Goal: Task Accomplishment & Management: Manage account settings

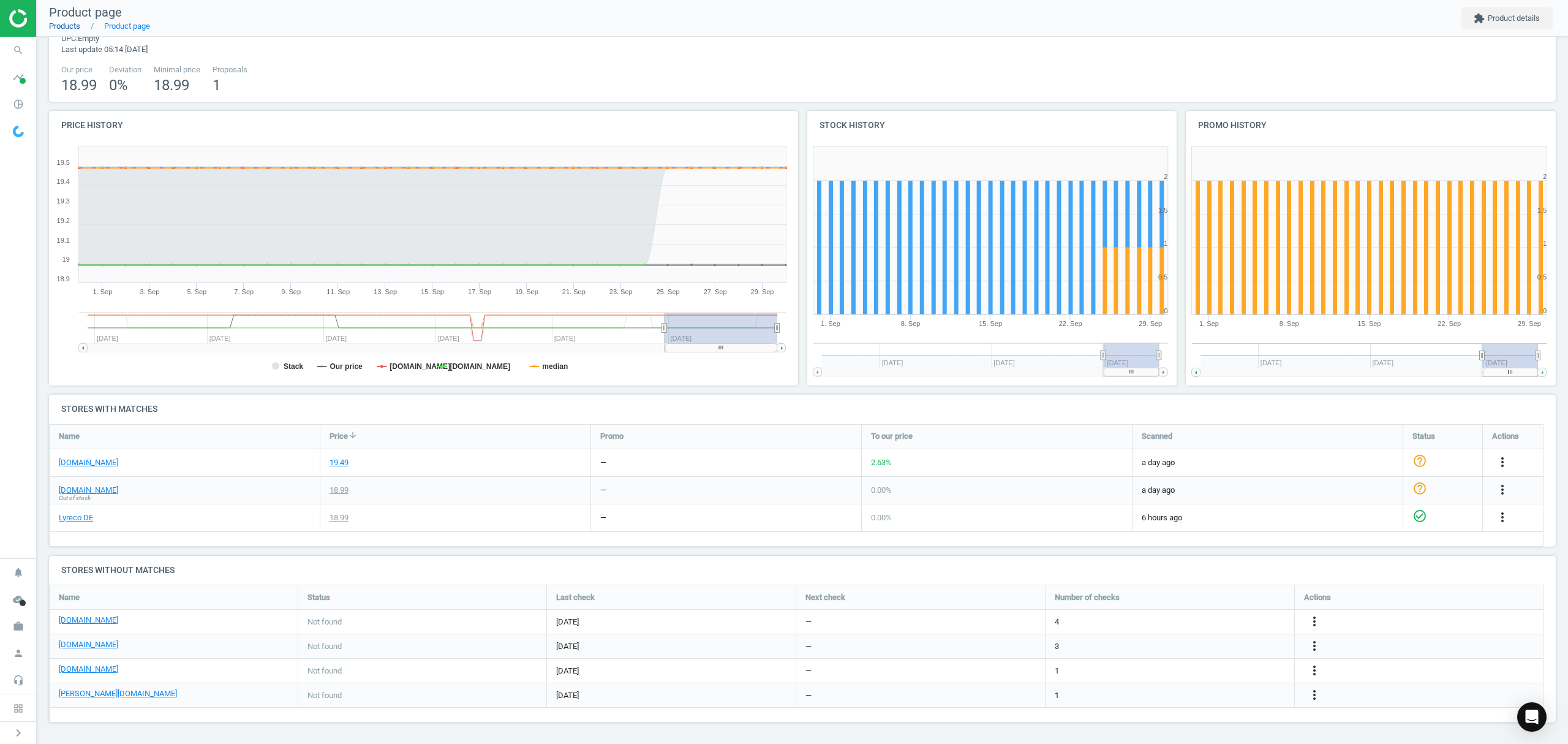
click at [68, 24] on link "Products" at bounding box center [64, 26] width 31 height 9
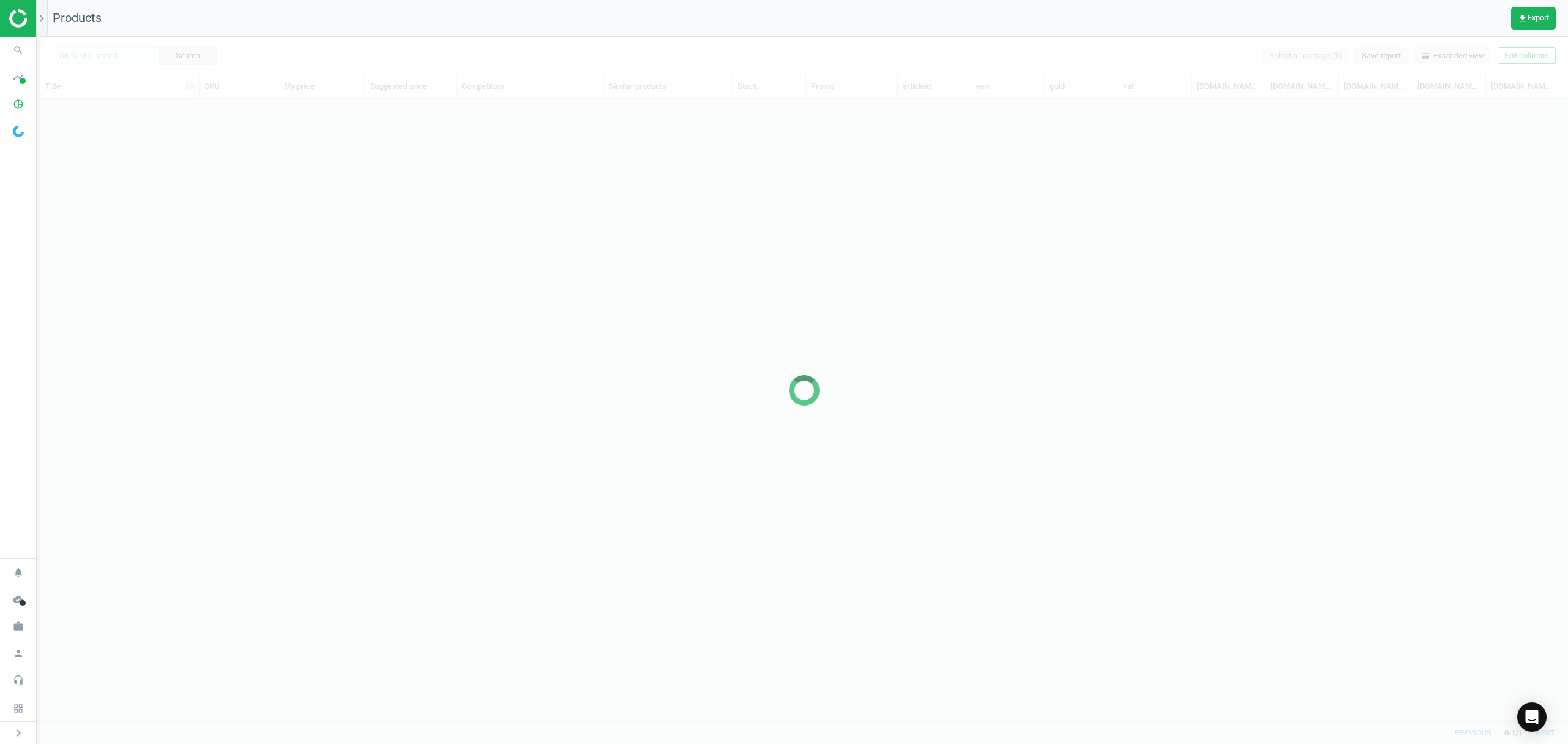
scroll to position [597, 1515]
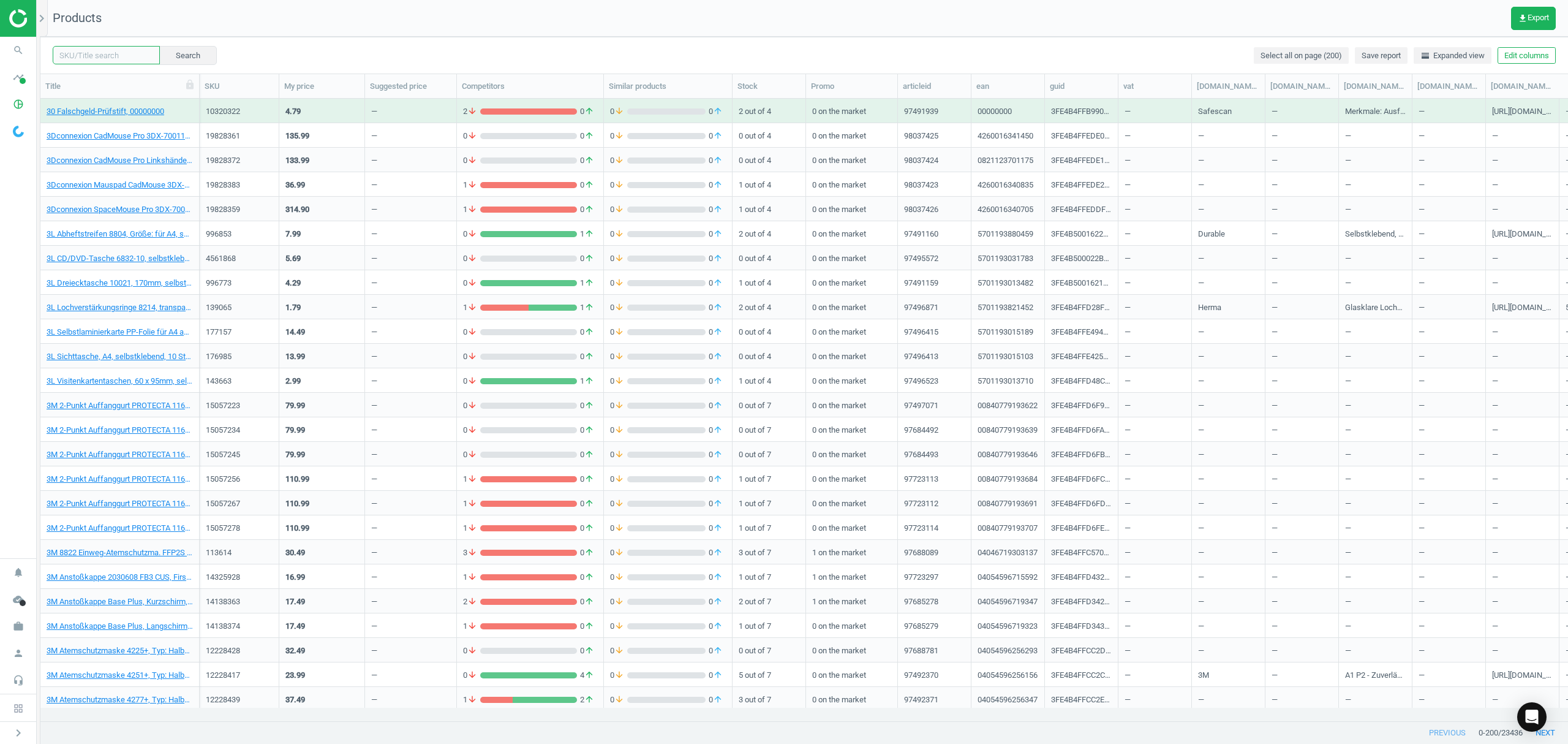
click at [101, 54] on input "text" at bounding box center [106, 55] width 107 height 19
paste input "2905168"
type input "2905168"
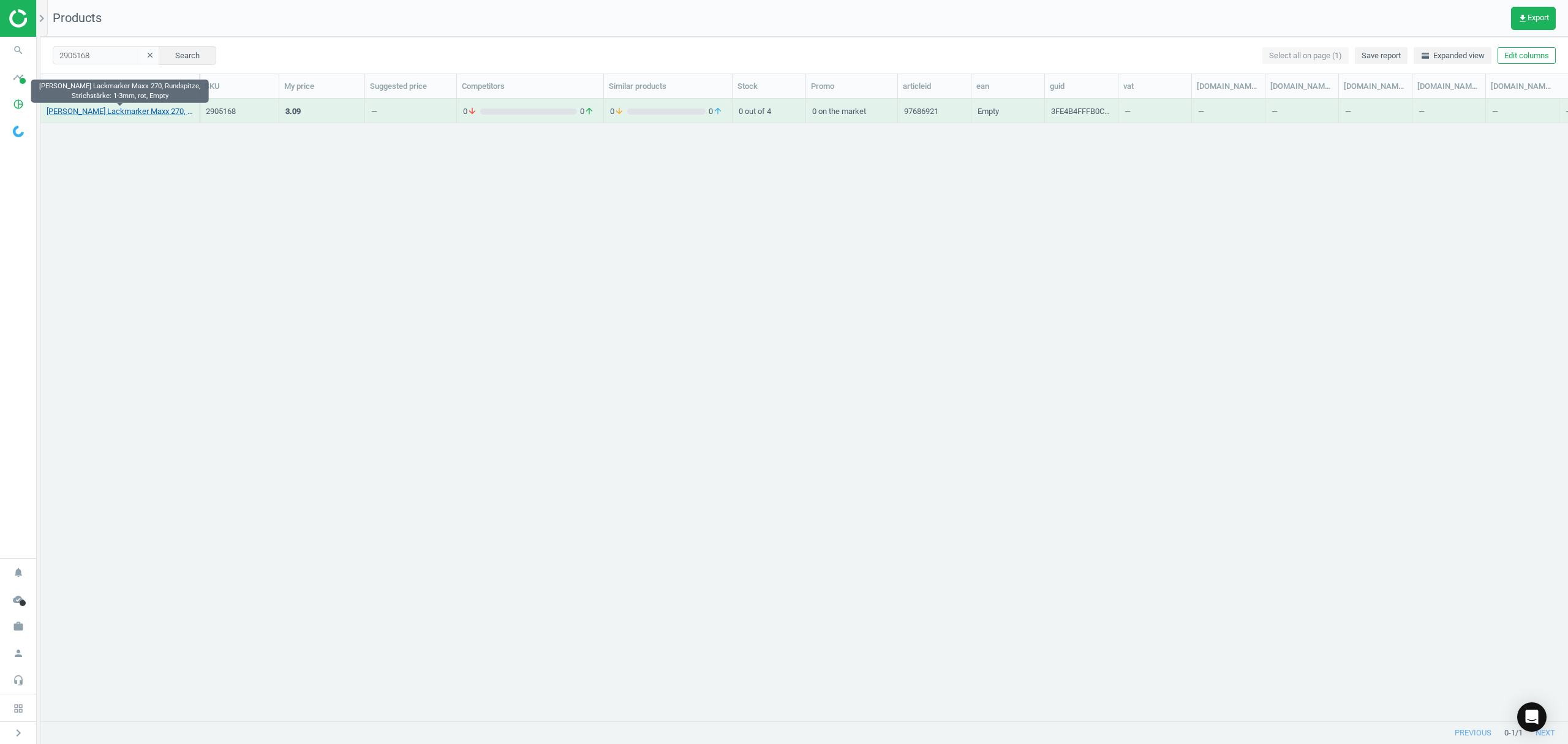
click at [101, 112] on link "[PERSON_NAME] Lackmarker Maxx 270, Rundspitze, Strichstärke: 1-3mm, rot, Empty" at bounding box center [120, 111] width 146 height 11
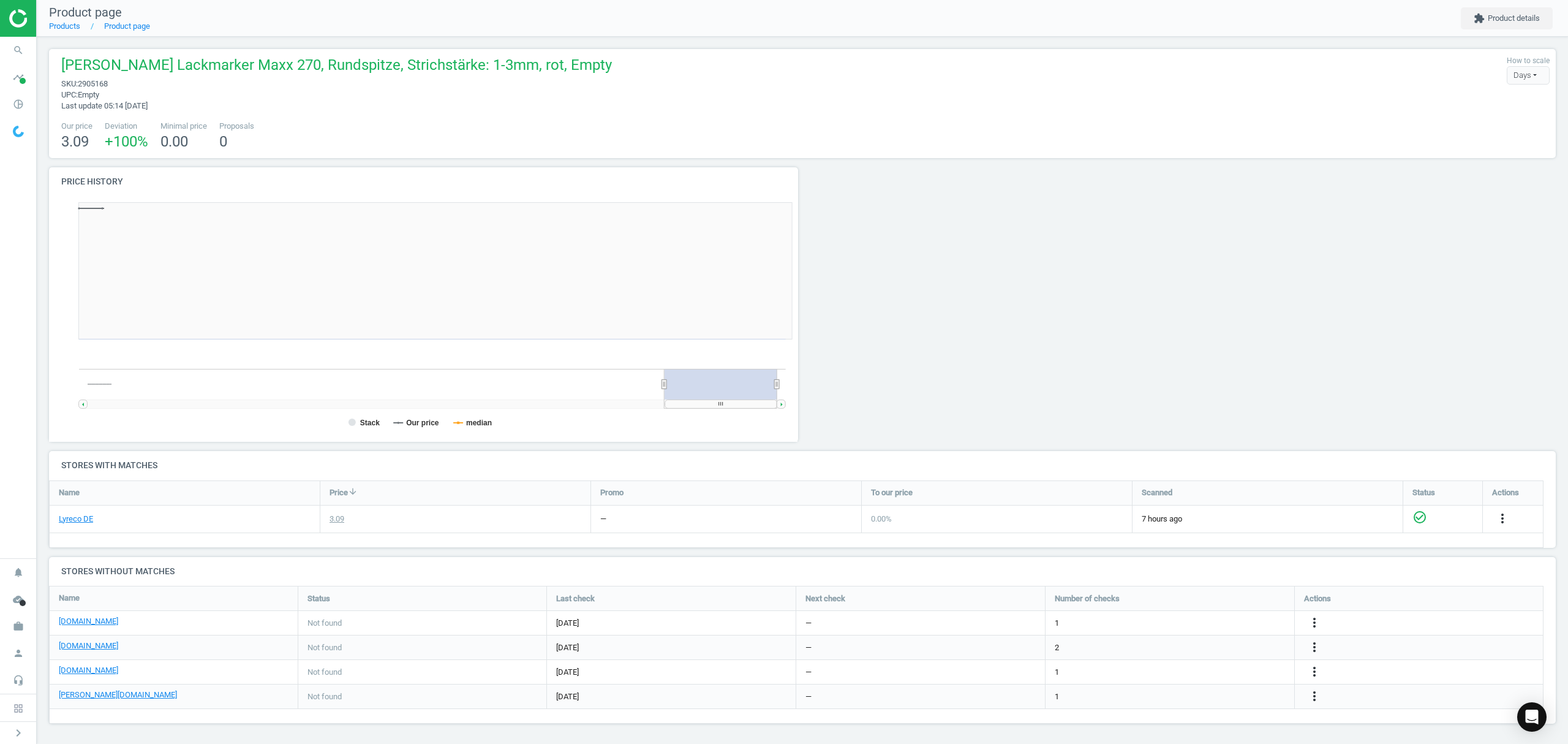
scroll to position [270, 767]
click at [60, 27] on link "Products" at bounding box center [64, 26] width 31 height 9
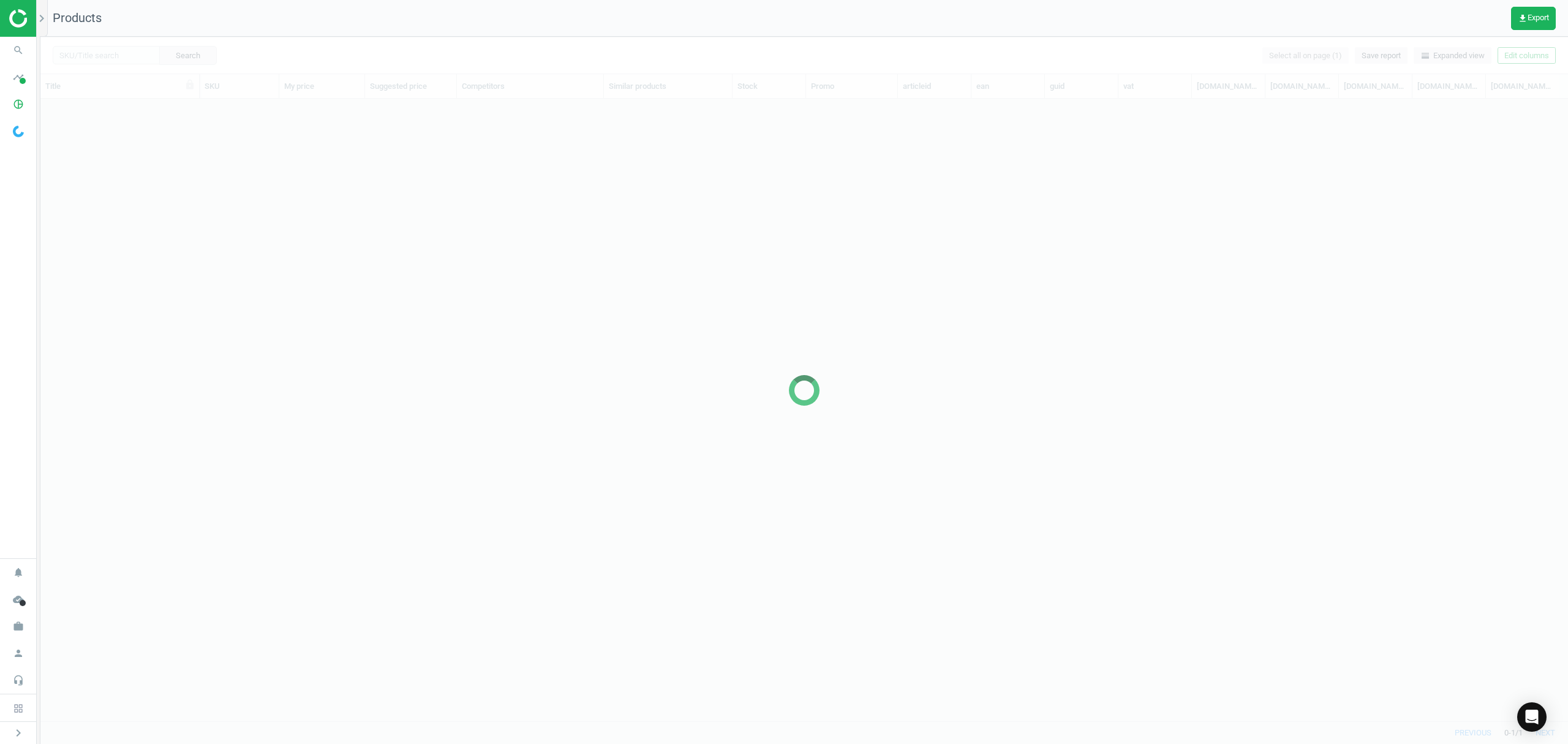
scroll to position [597, 1515]
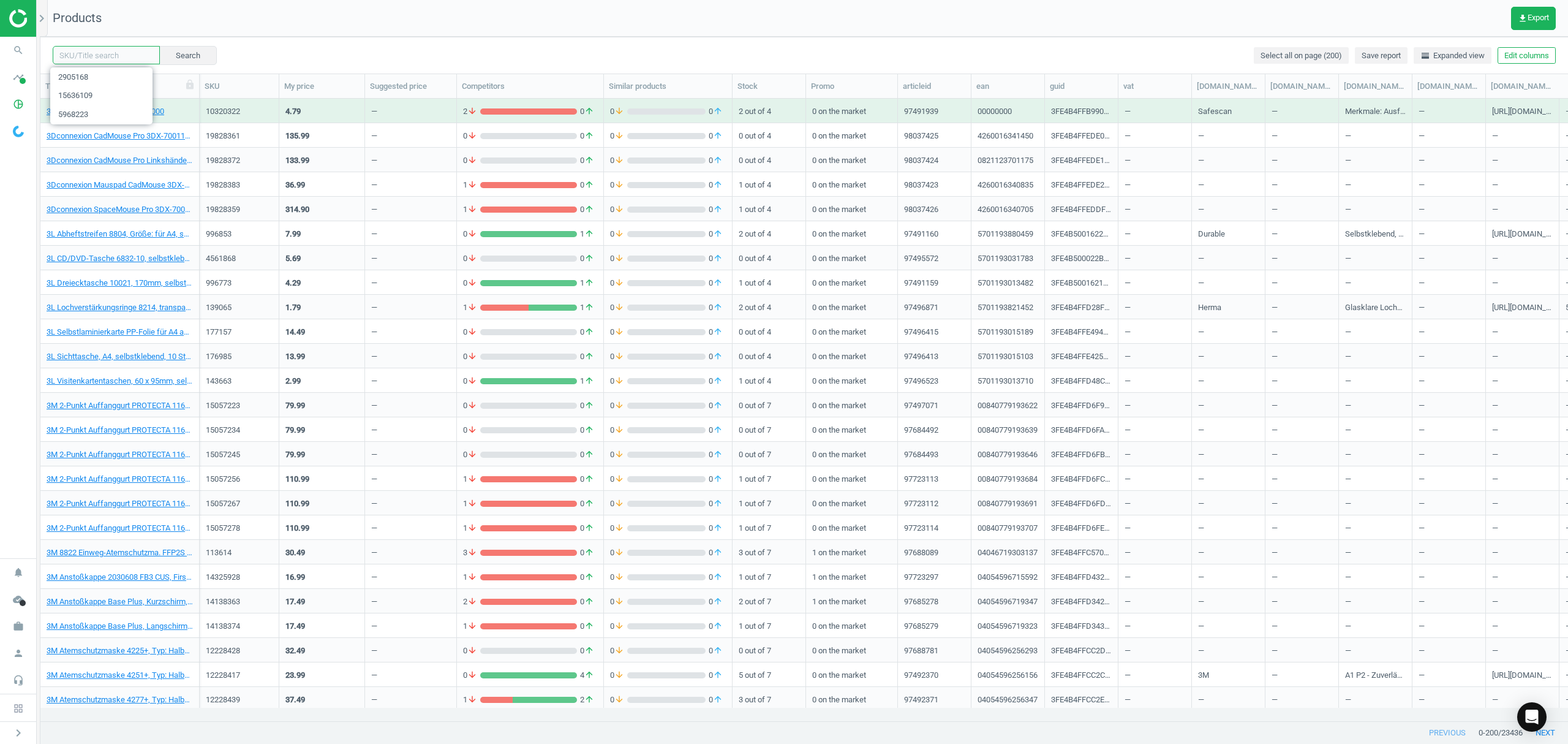
click at [111, 57] on input "text" at bounding box center [106, 55] width 107 height 19
paste input "3472044"
type input "3472044"
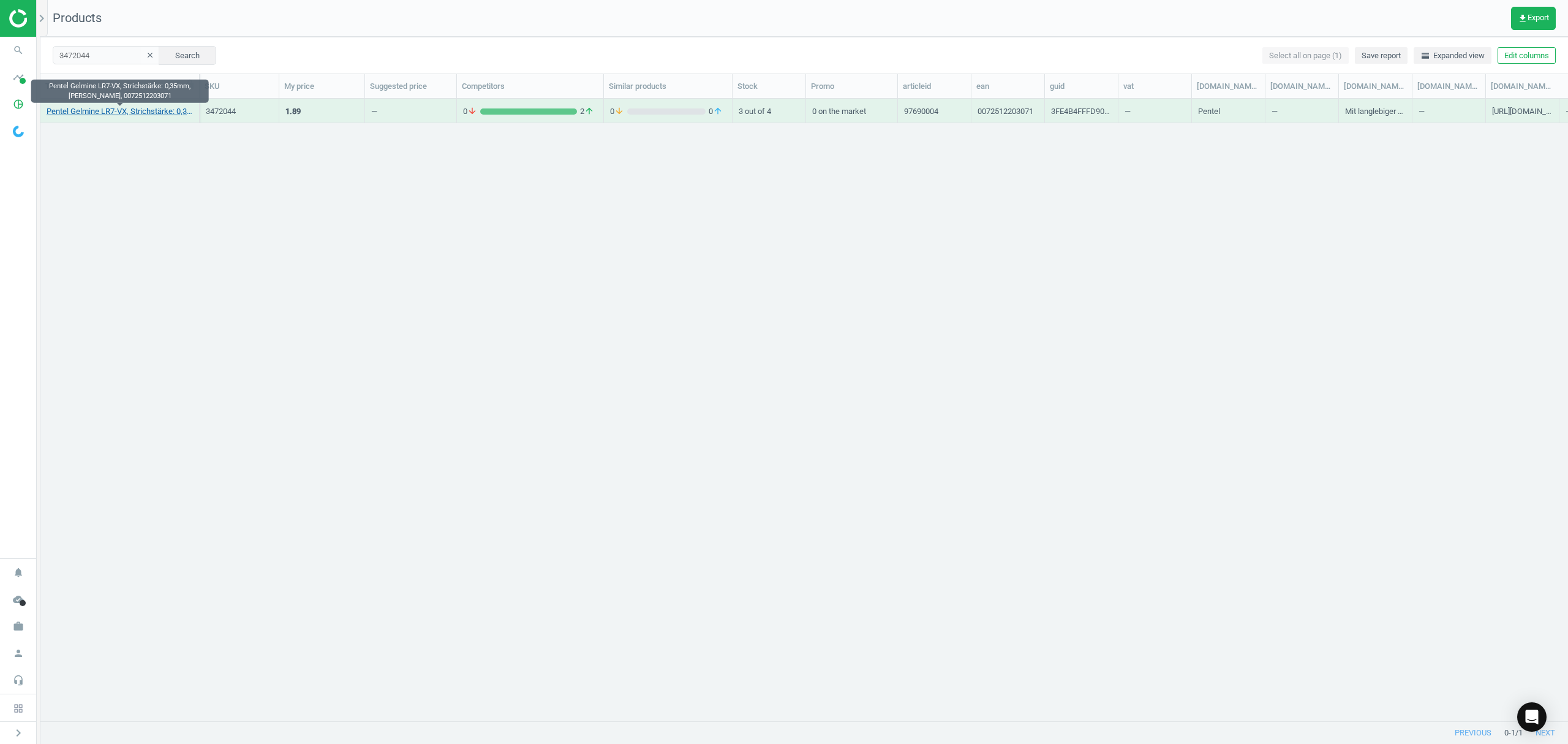
click at [107, 113] on link "Pentel Gelmine LR7-VX, Strichstärke: 0,35mm, [PERSON_NAME], 0072512203071" at bounding box center [120, 111] width 146 height 11
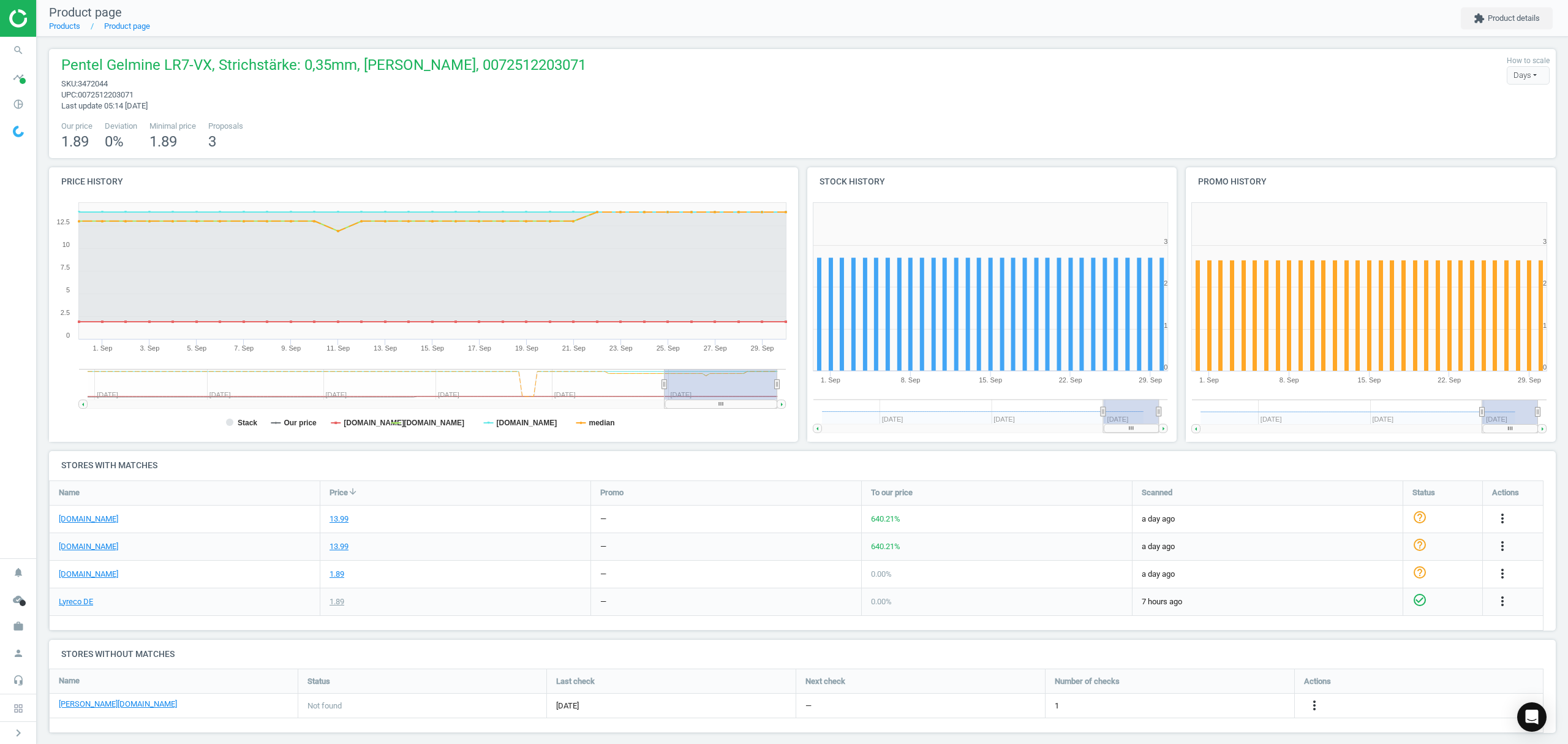
scroll to position [10, 0]
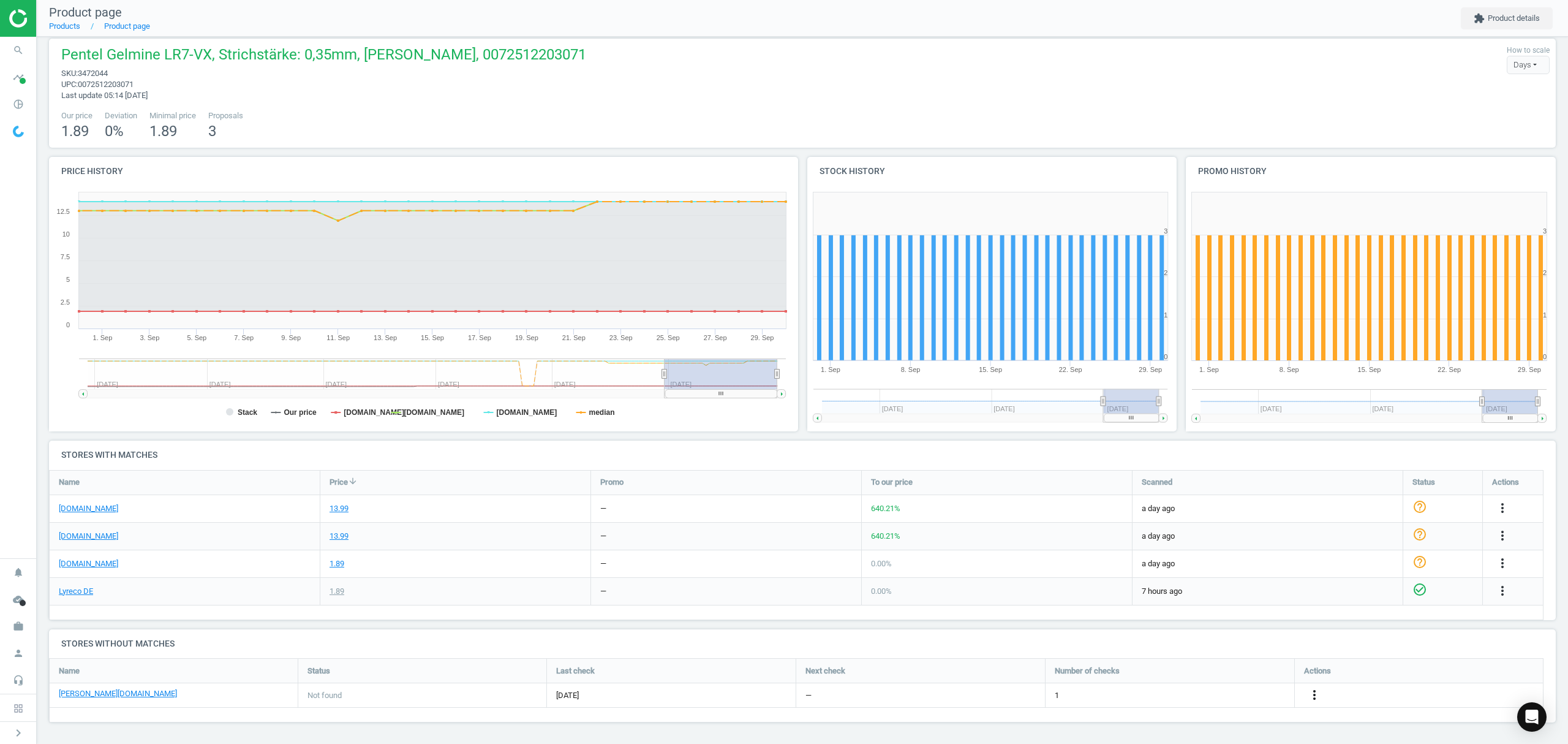
click at [1315, 694] on icon "more_vert" at bounding box center [1315, 695] width 14 height 14
click at [1219, 702] on link "Edit URL/product option" at bounding box center [1219, 696] width 168 height 19
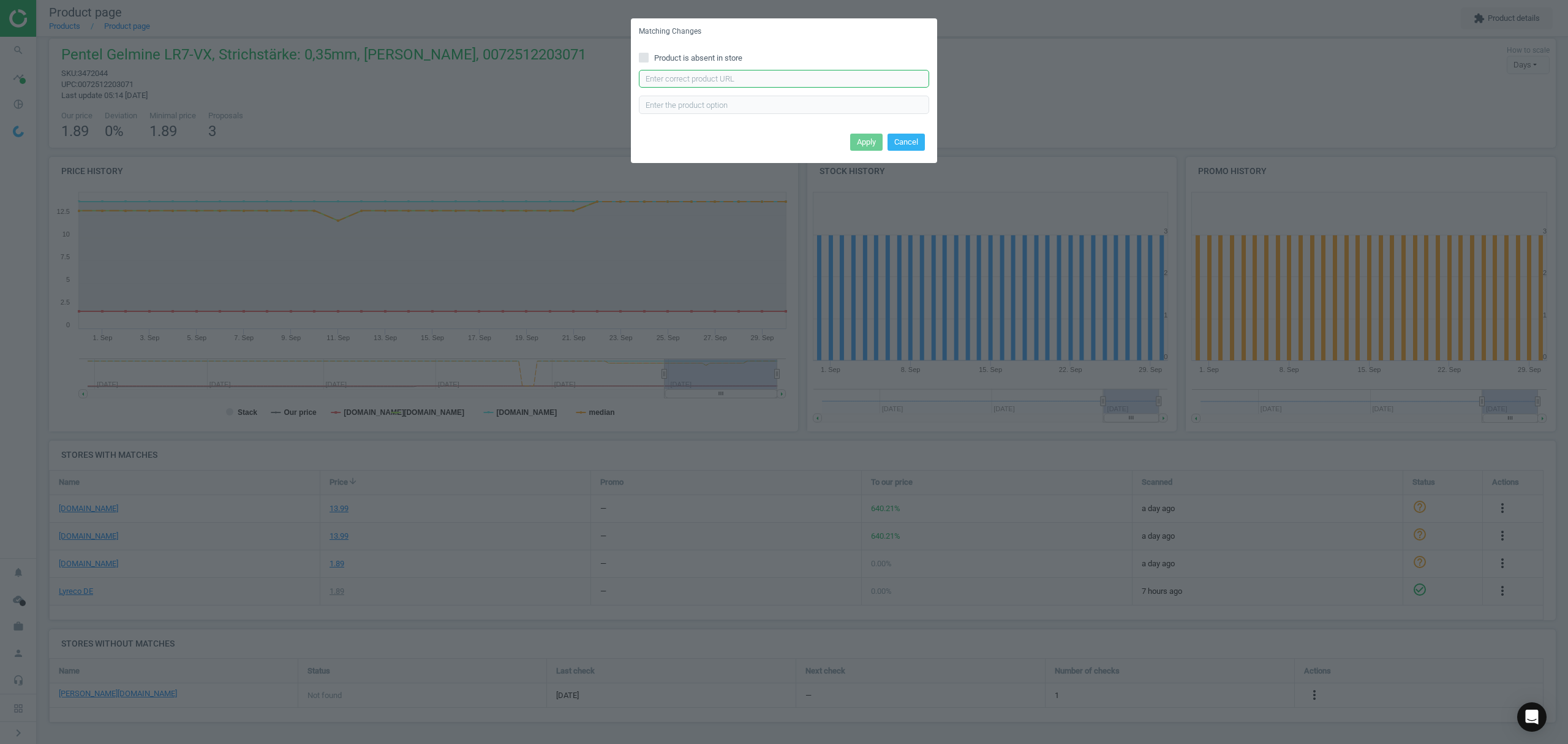
click at [767, 82] on input "text" at bounding box center [783, 79] width 290 height 19
paste input "[URL][DOMAIN_NAME][PERSON_NAME][PERSON_NAME]"
type input "[URL][DOMAIN_NAME][PERSON_NAME][PERSON_NAME]"
click at [860, 138] on button "Apply" at bounding box center [866, 142] width 32 height 17
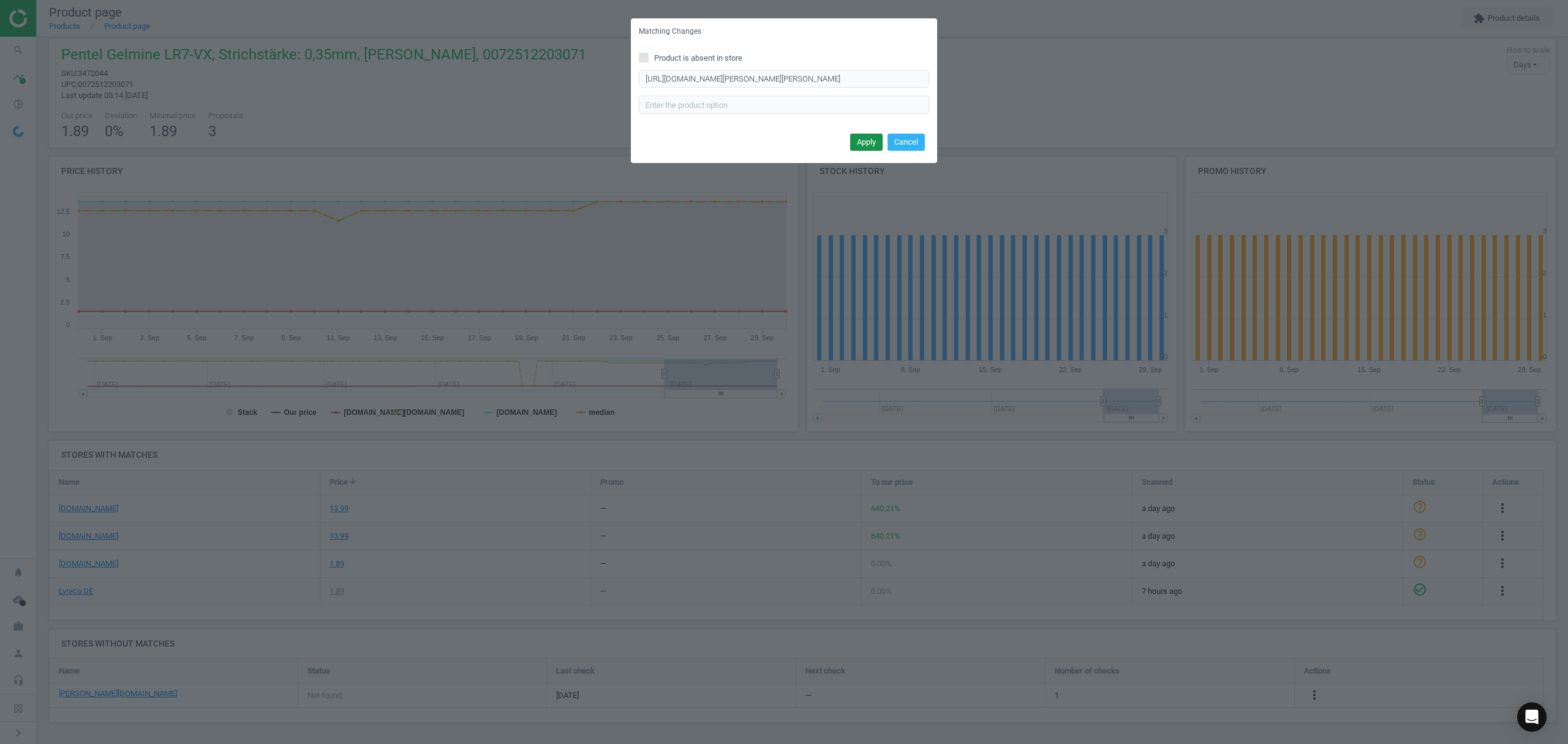
scroll to position [0, 0]
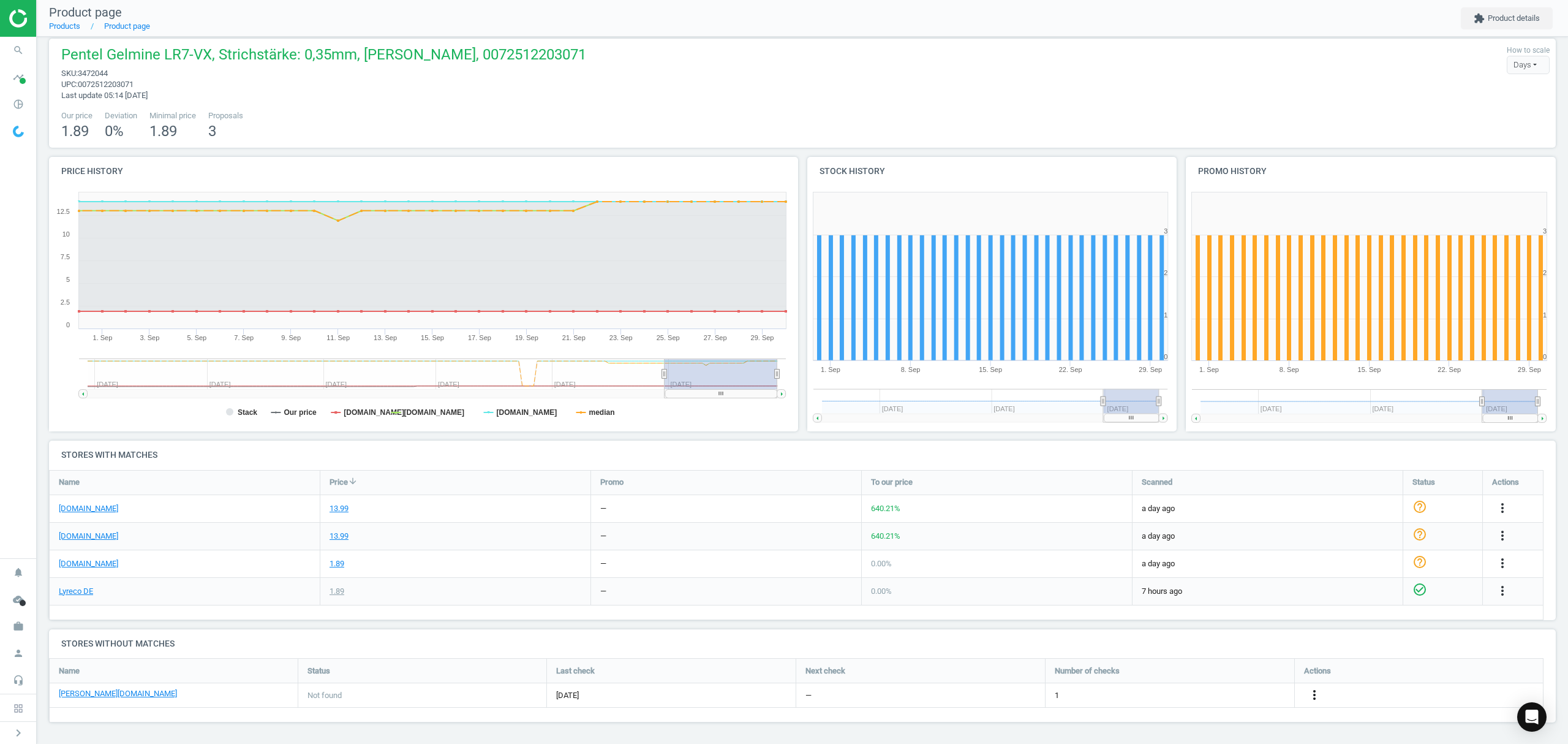
click at [1315, 694] on icon "more_vert" at bounding box center [1315, 695] width 14 height 14
click at [1187, 697] on link "Edit URL/product option" at bounding box center [1219, 696] width 168 height 19
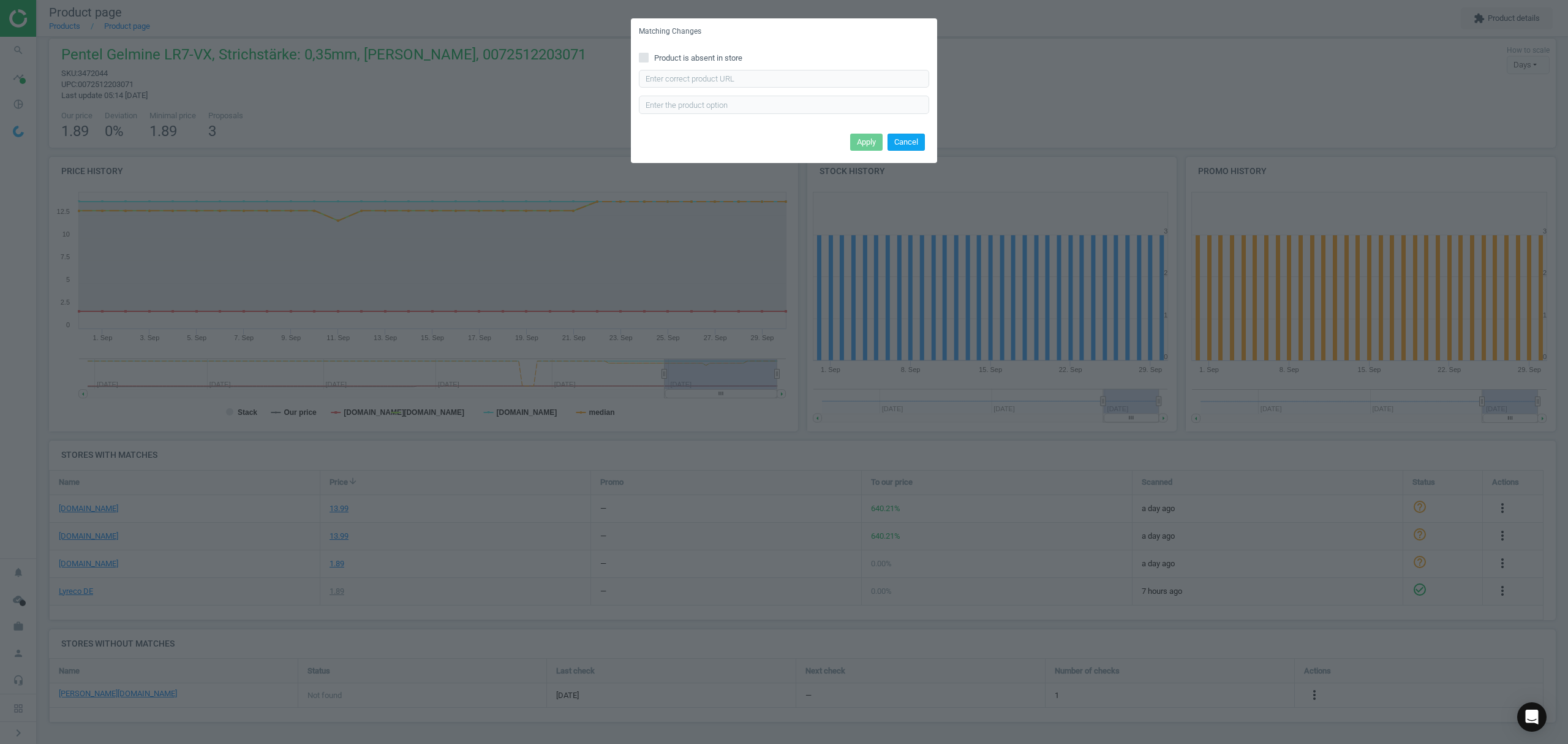
click at [912, 138] on button "Cancel" at bounding box center [906, 142] width 37 height 17
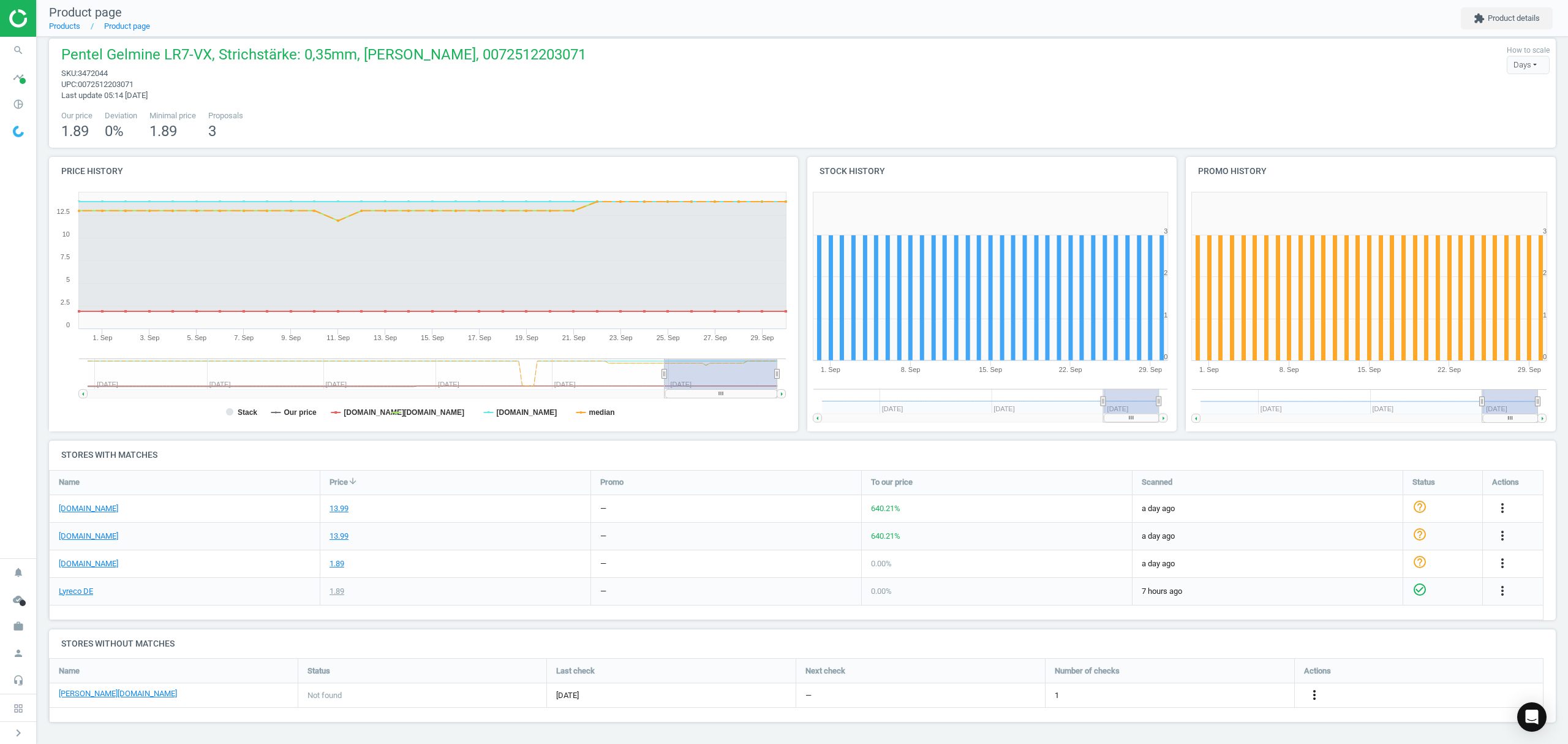
click at [1311, 692] on icon "more_vert" at bounding box center [1315, 695] width 14 height 14
click at [1230, 677] on link "Report error in other" at bounding box center [1219, 677] width 168 height 19
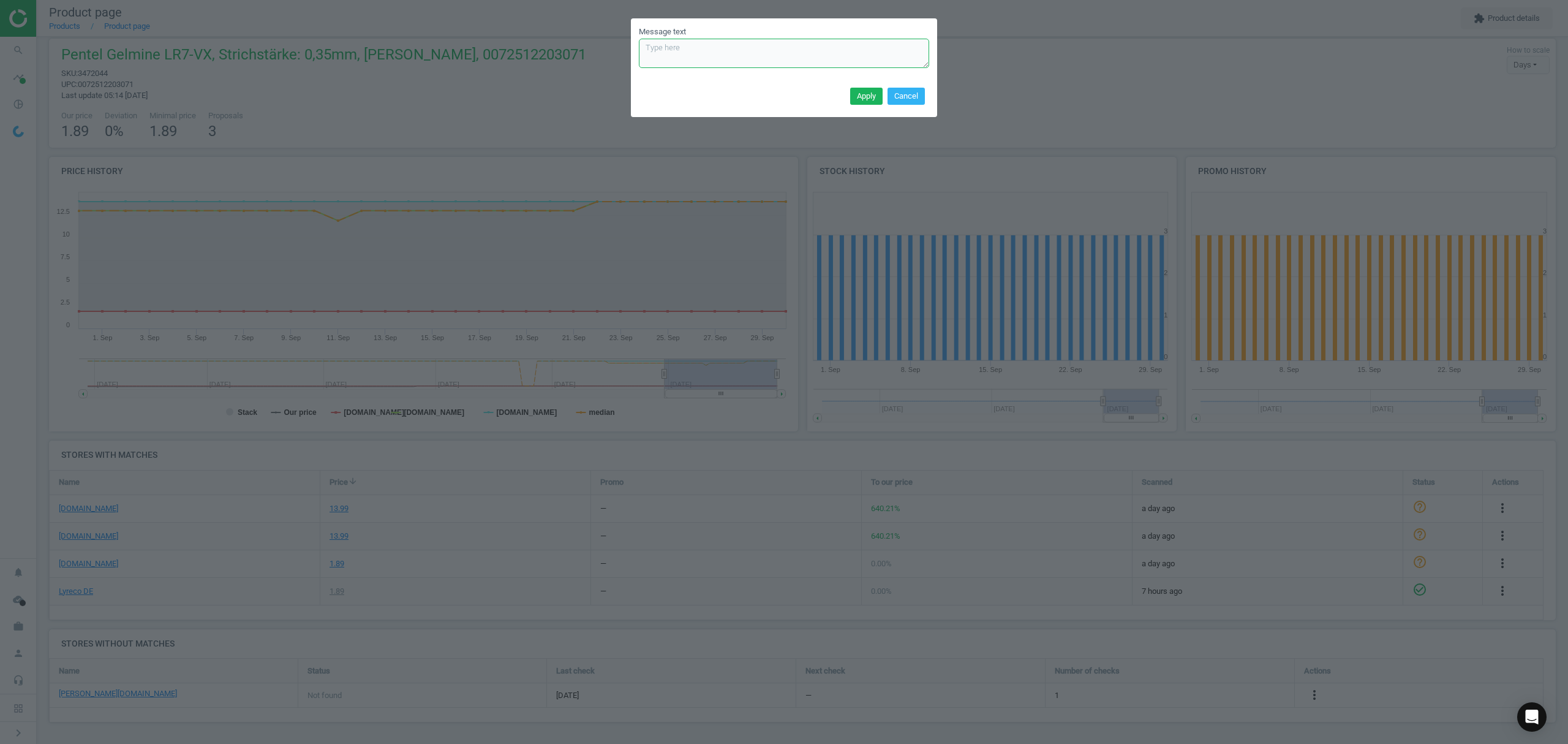
click at [711, 50] on textarea "Message text" at bounding box center [783, 53] width 290 height 30
paste textarea "[URL][DOMAIN_NAME][PERSON_NAME][PERSON_NAME]"
type textarea "[URL][DOMAIN_NAME][PERSON_NAME][PERSON_NAME] (RT) Please de-blacklist"
click at [870, 99] on button "Apply" at bounding box center [866, 97] width 32 height 17
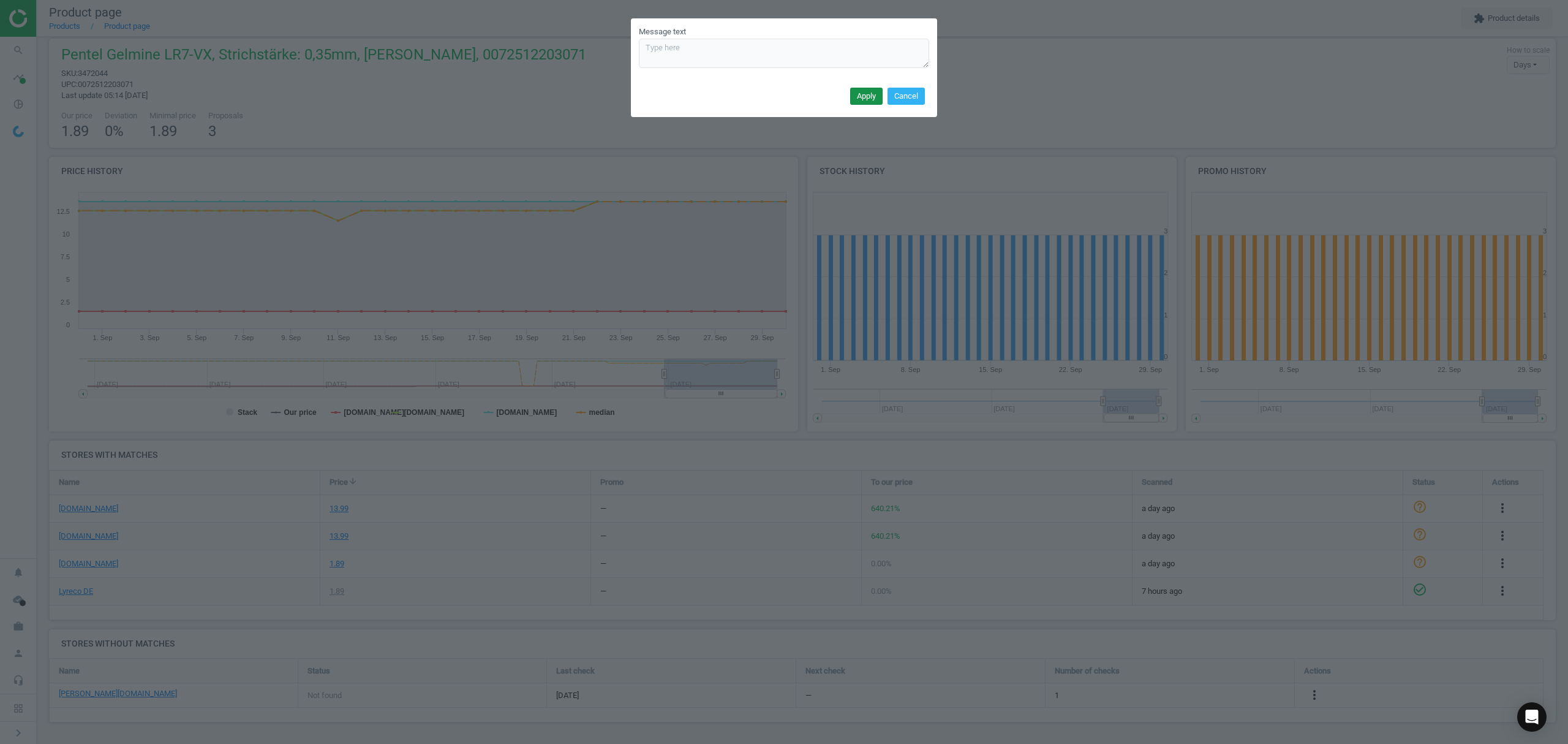
scroll to position [0, 0]
